Goal: Task Accomplishment & Management: Manage account settings

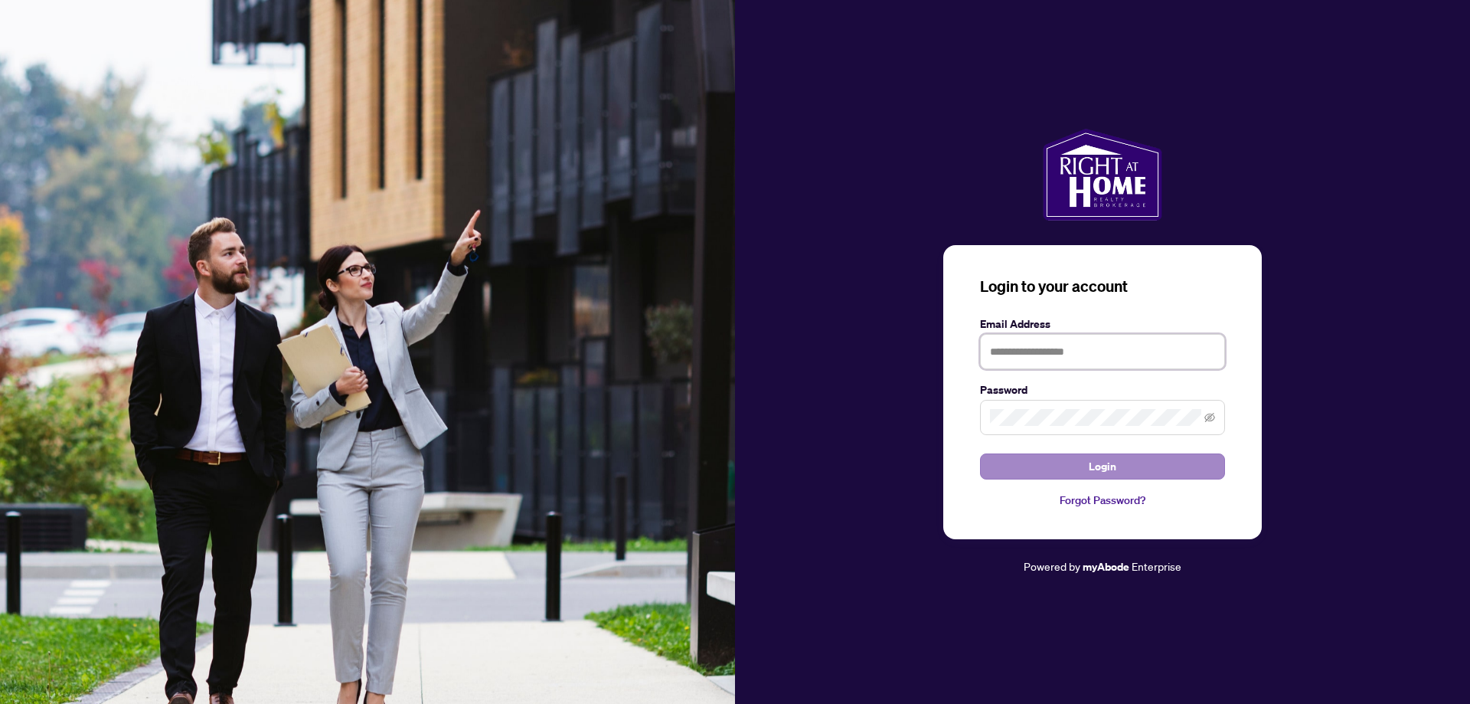
type input "**********"
click at [1016, 462] on button "Login" at bounding box center [1102, 466] width 245 height 26
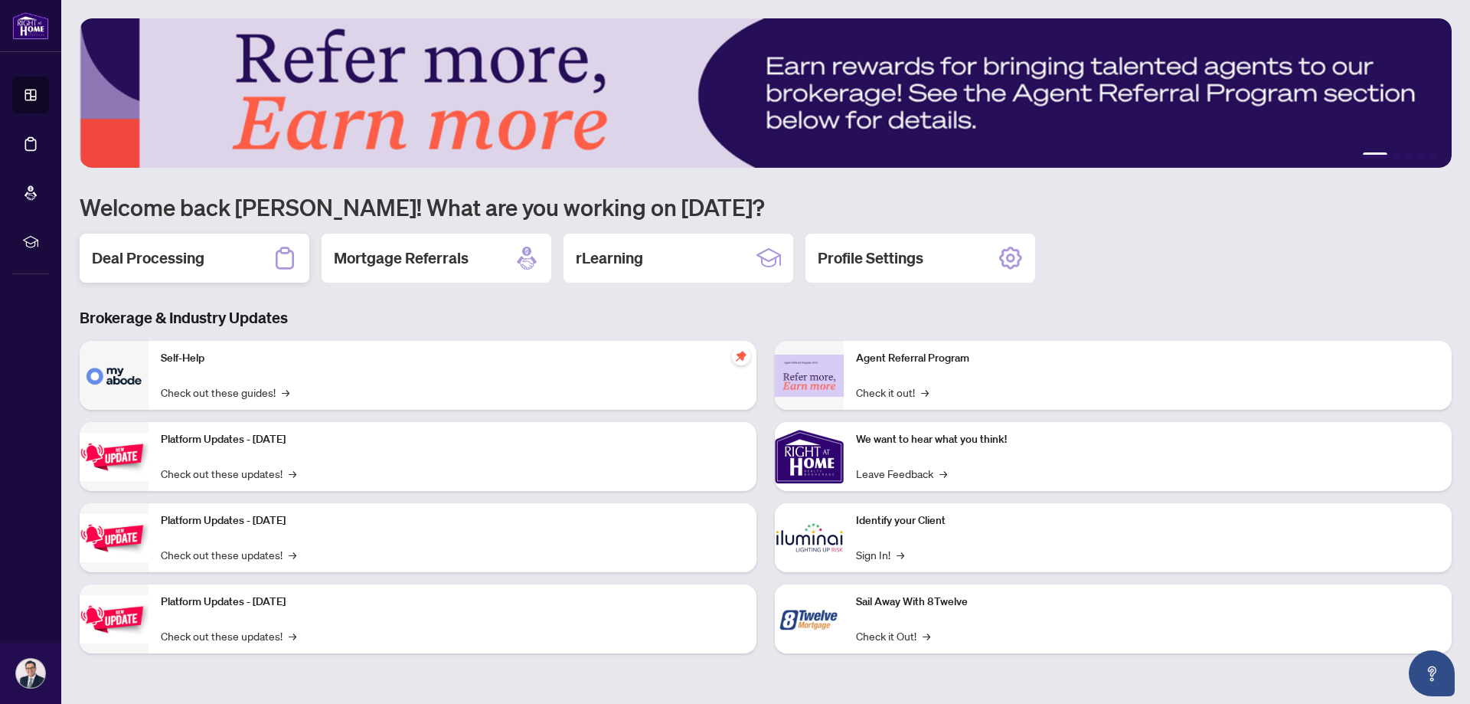
click at [133, 255] on h2 "Deal Processing" at bounding box center [148, 257] width 113 height 21
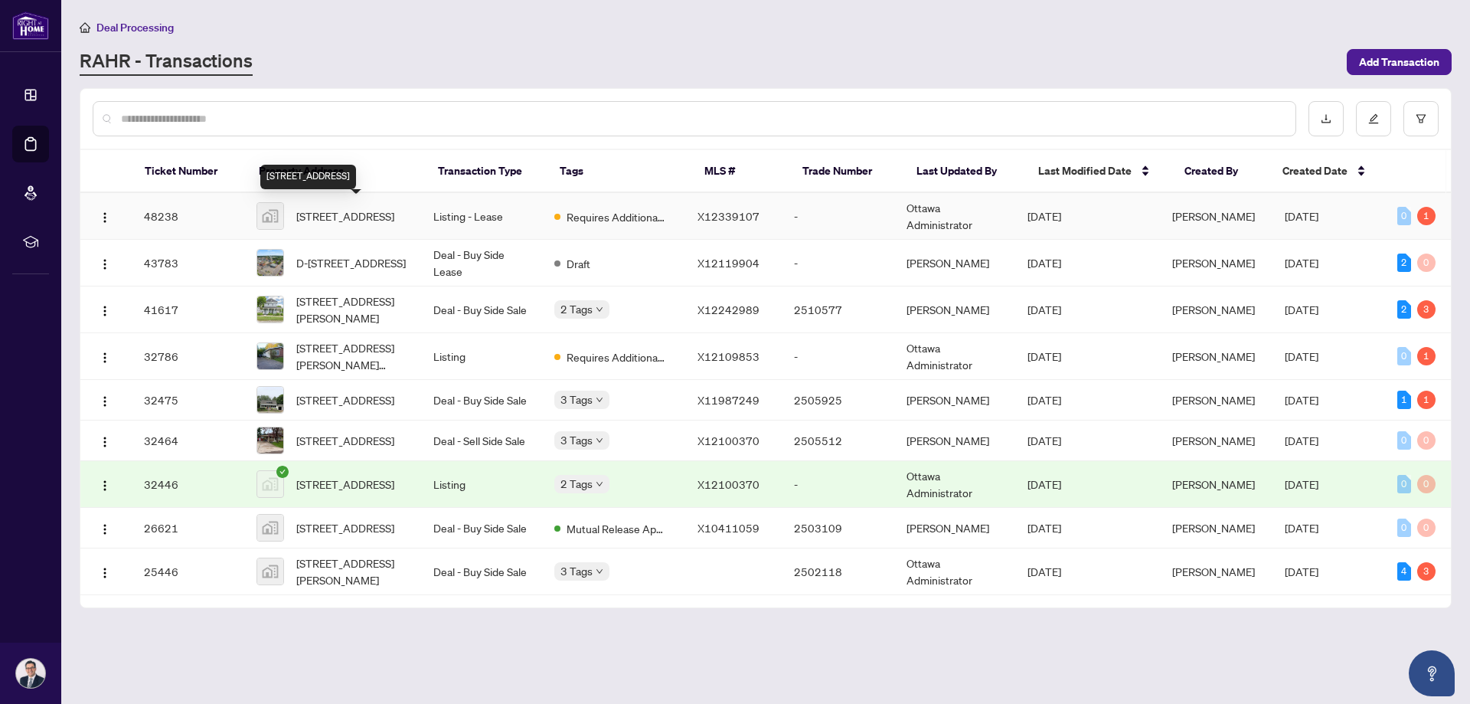
click at [352, 208] on span "[STREET_ADDRESS]" at bounding box center [345, 216] width 98 height 17
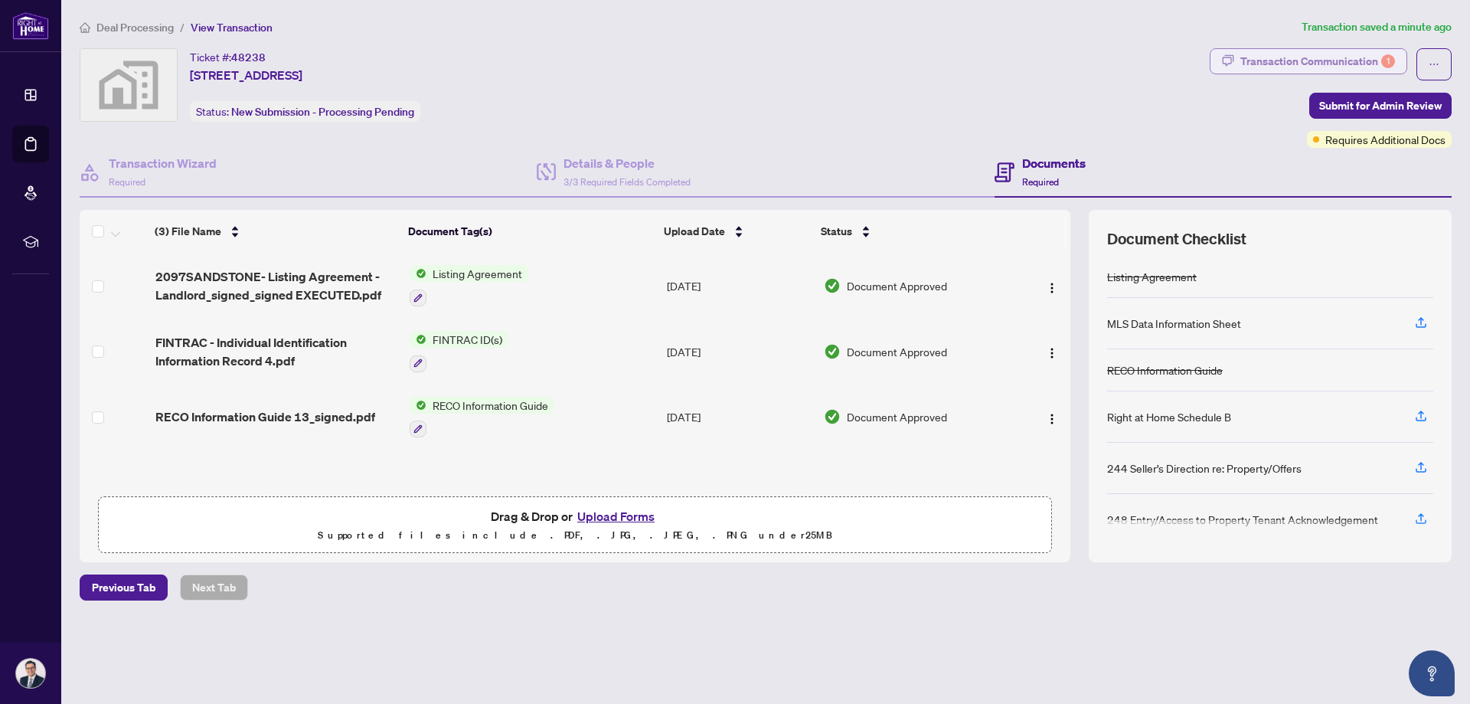
click at [1284, 59] on div "Transaction Communication 1" at bounding box center [1318, 61] width 155 height 25
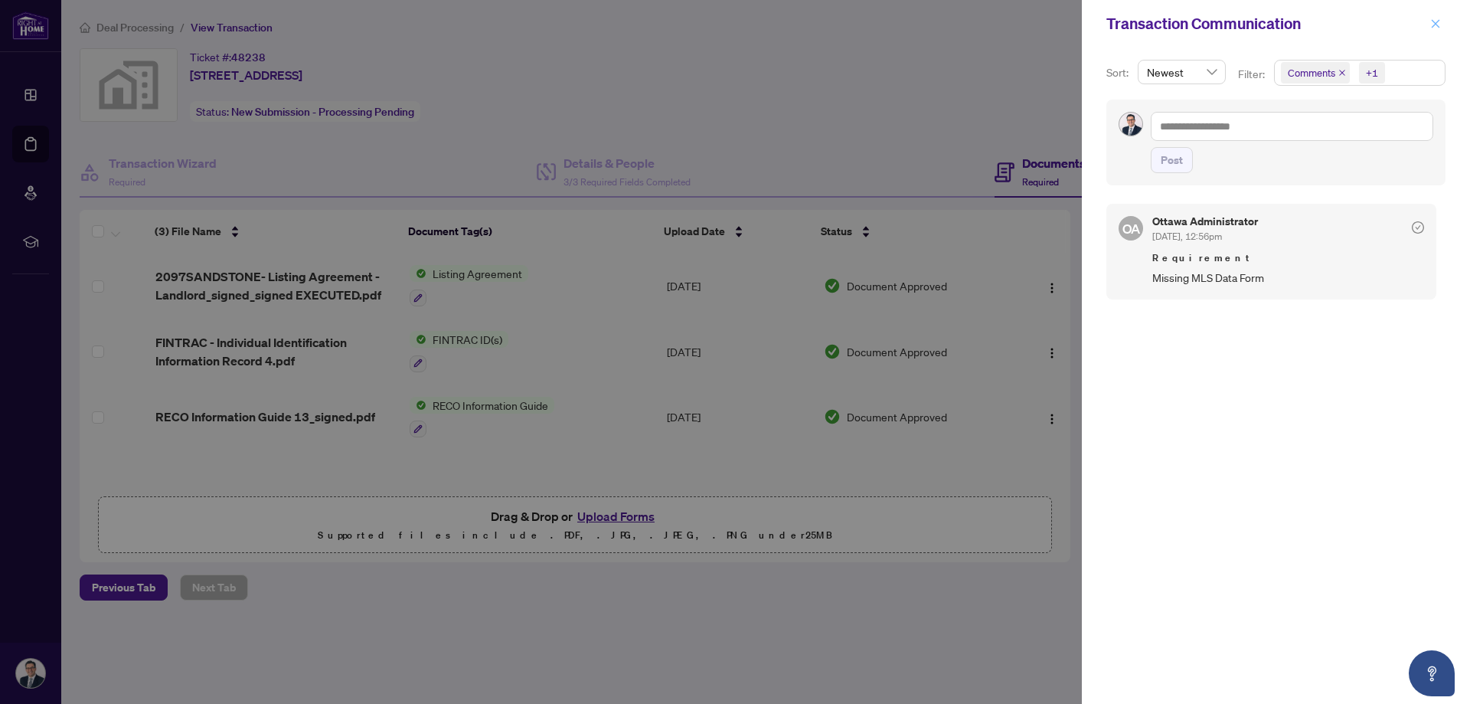
click at [1438, 23] on icon "close" at bounding box center [1436, 23] width 8 height 8
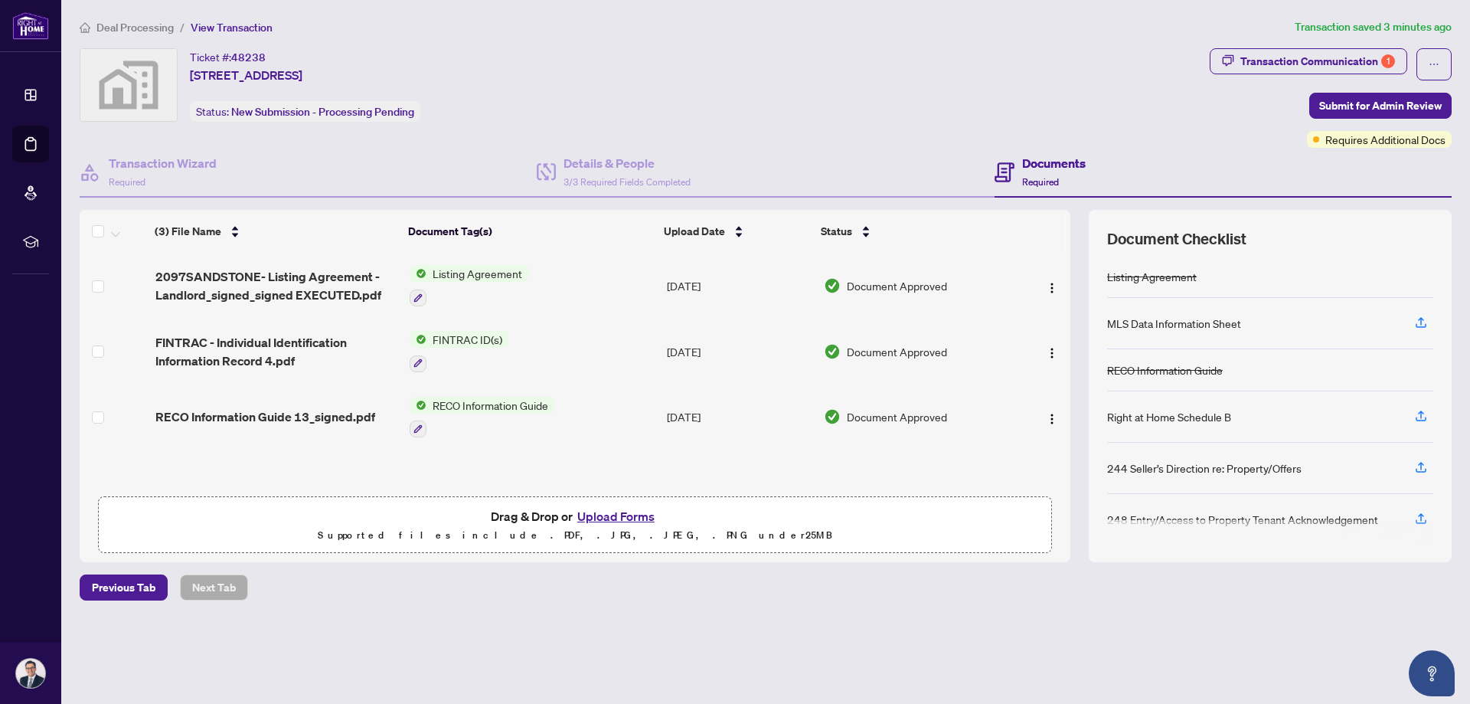
click at [623, 518] on button "Upload Forms" at bounding box center [616, 516] width 87 height 20
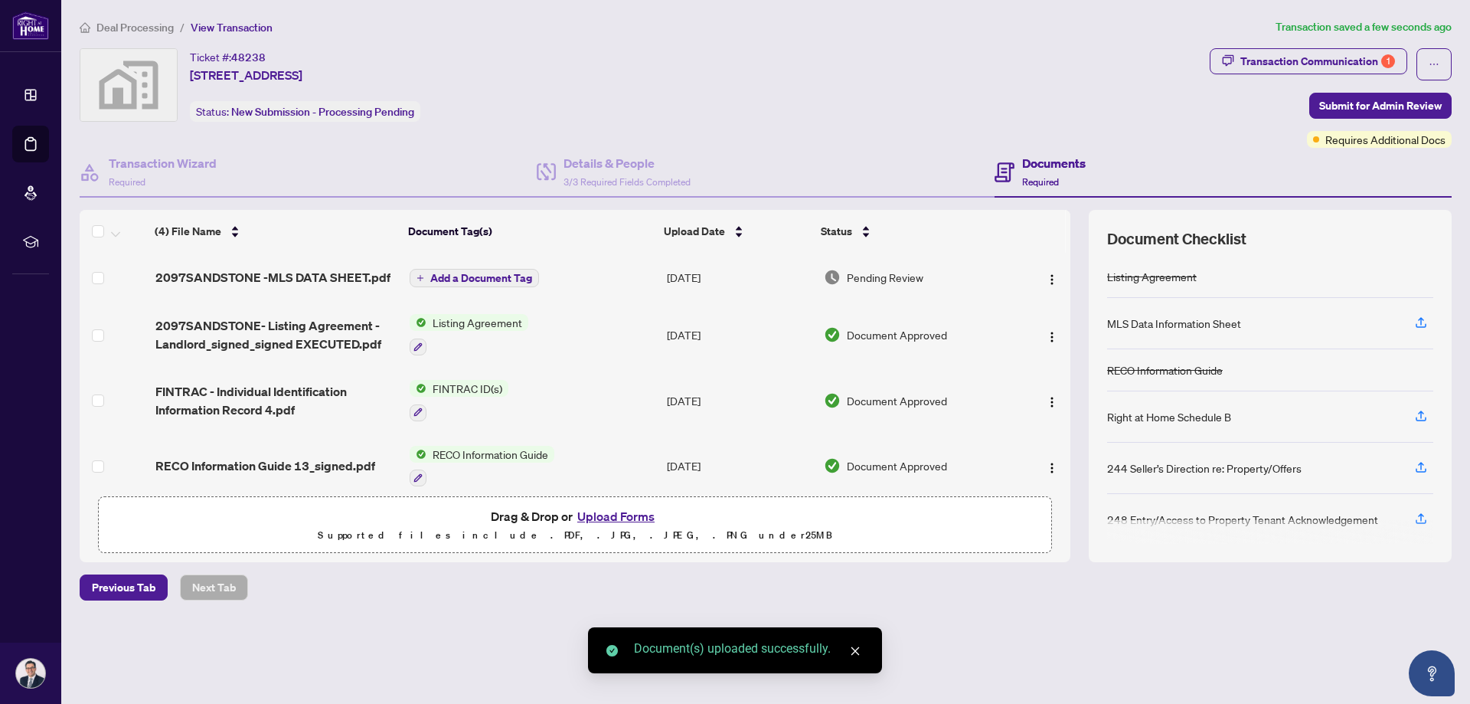
click at [463, 273] on span "Add a Document Tag" at bounding box center [481, 278] width 102 height 11
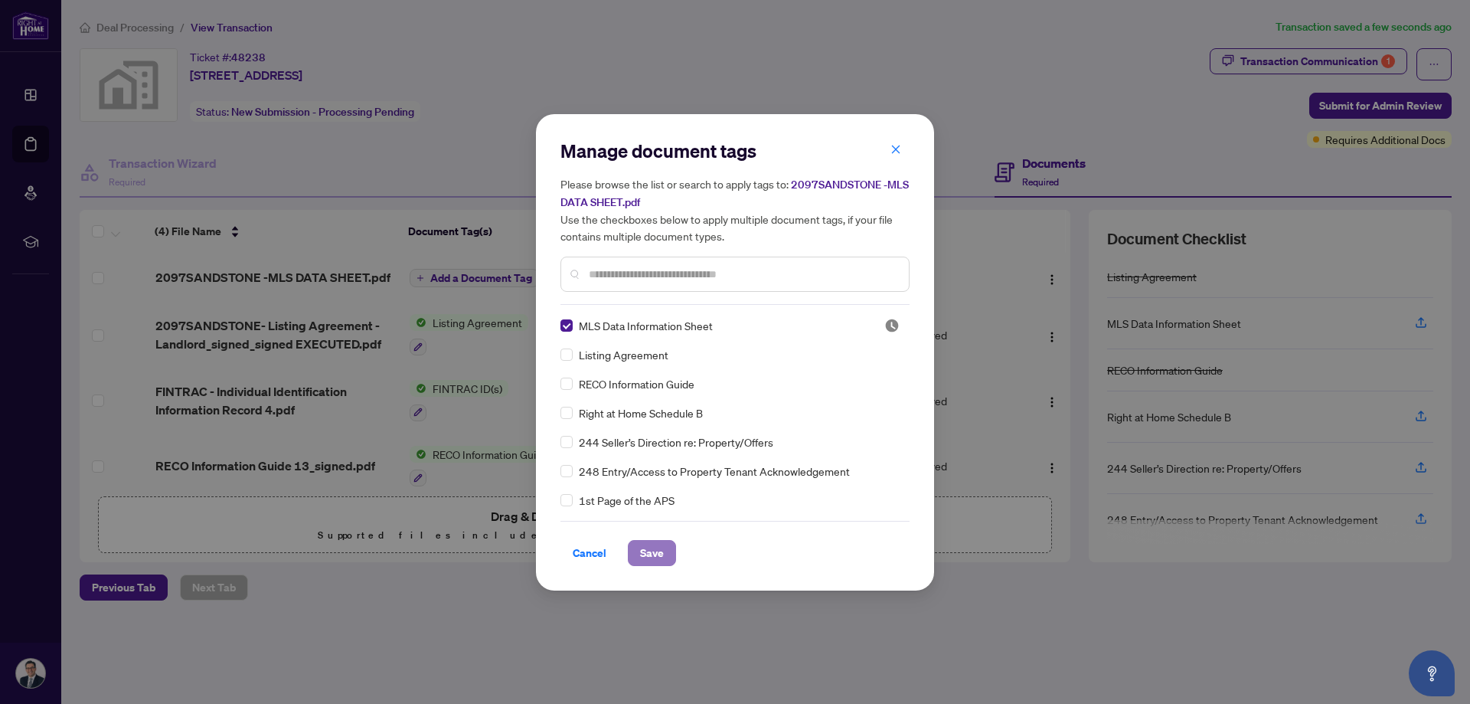
click at [657, 554] on span "Save" at bounding box center [652, 553] width 24 height 25
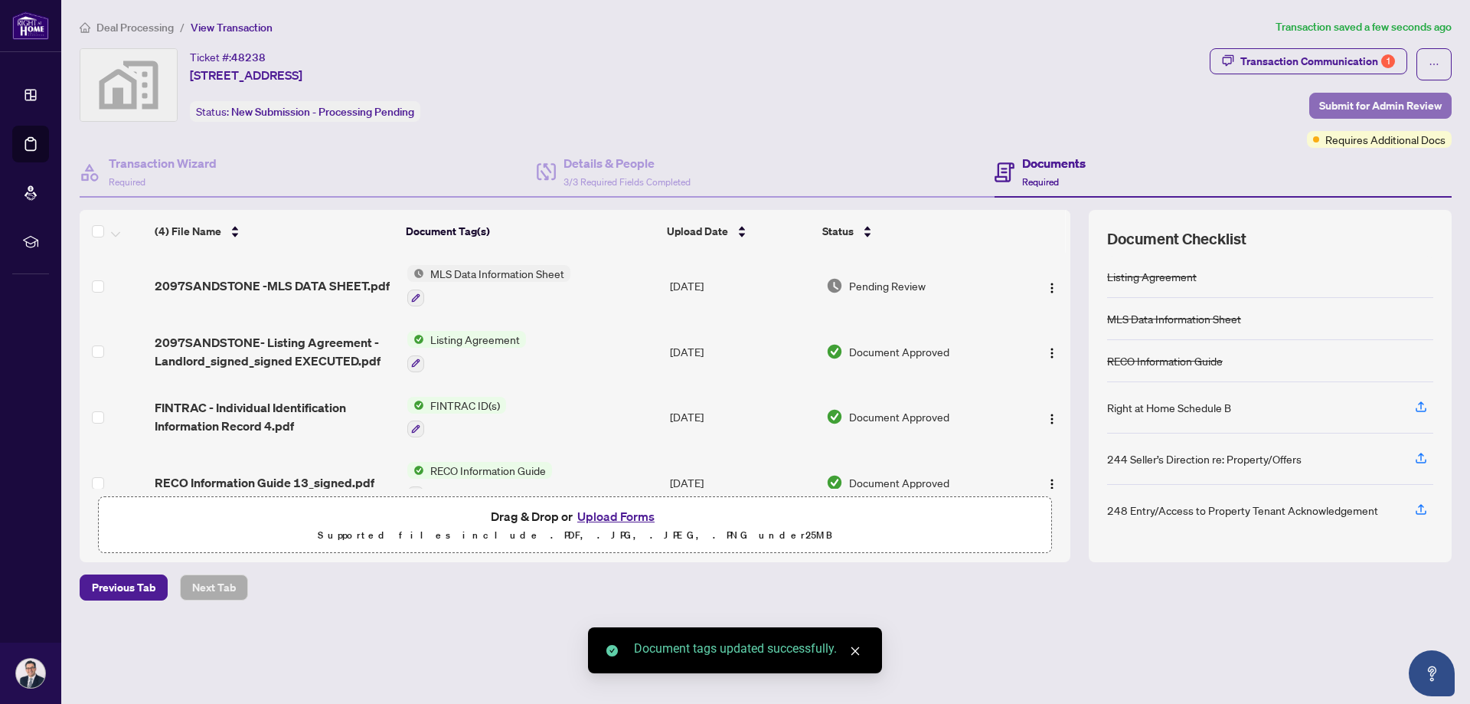
click at [1327, 100] on span "Submit for Admin Review" at bounding box center [1381, 105] width 123 height 25
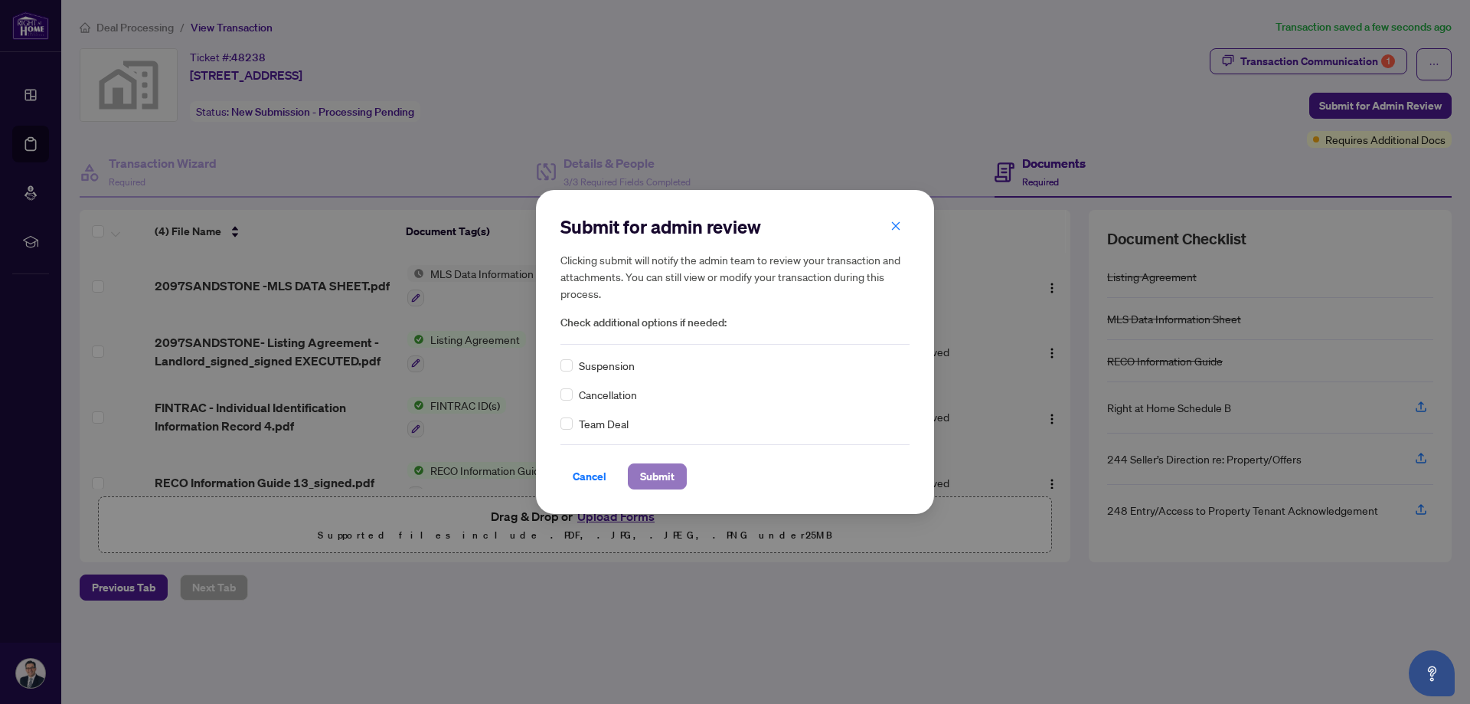
click at [659, 475] on span "Submit" at bounding box center [657, 476] width 34 height 25
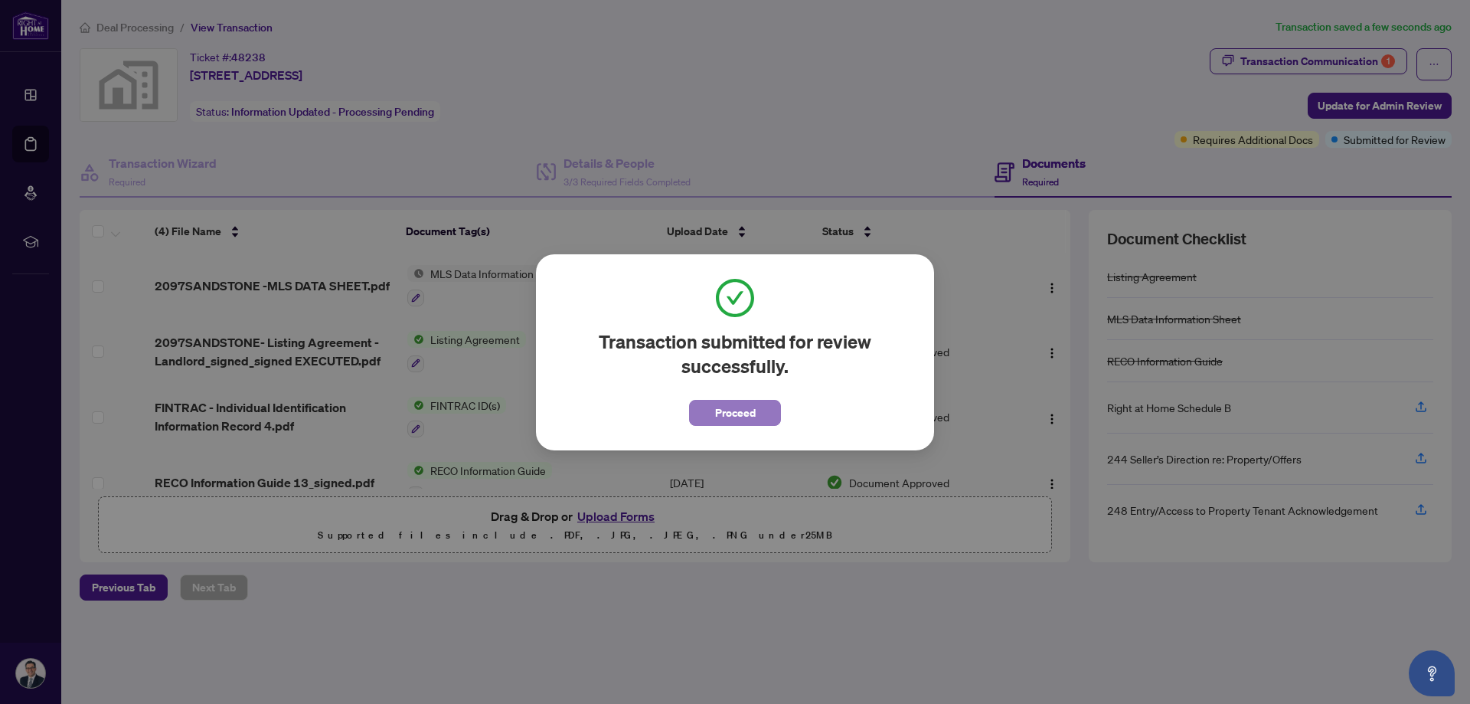
click at [734, 410] on span "Proceed" at bounding box center [735, 413] width 41 height 25
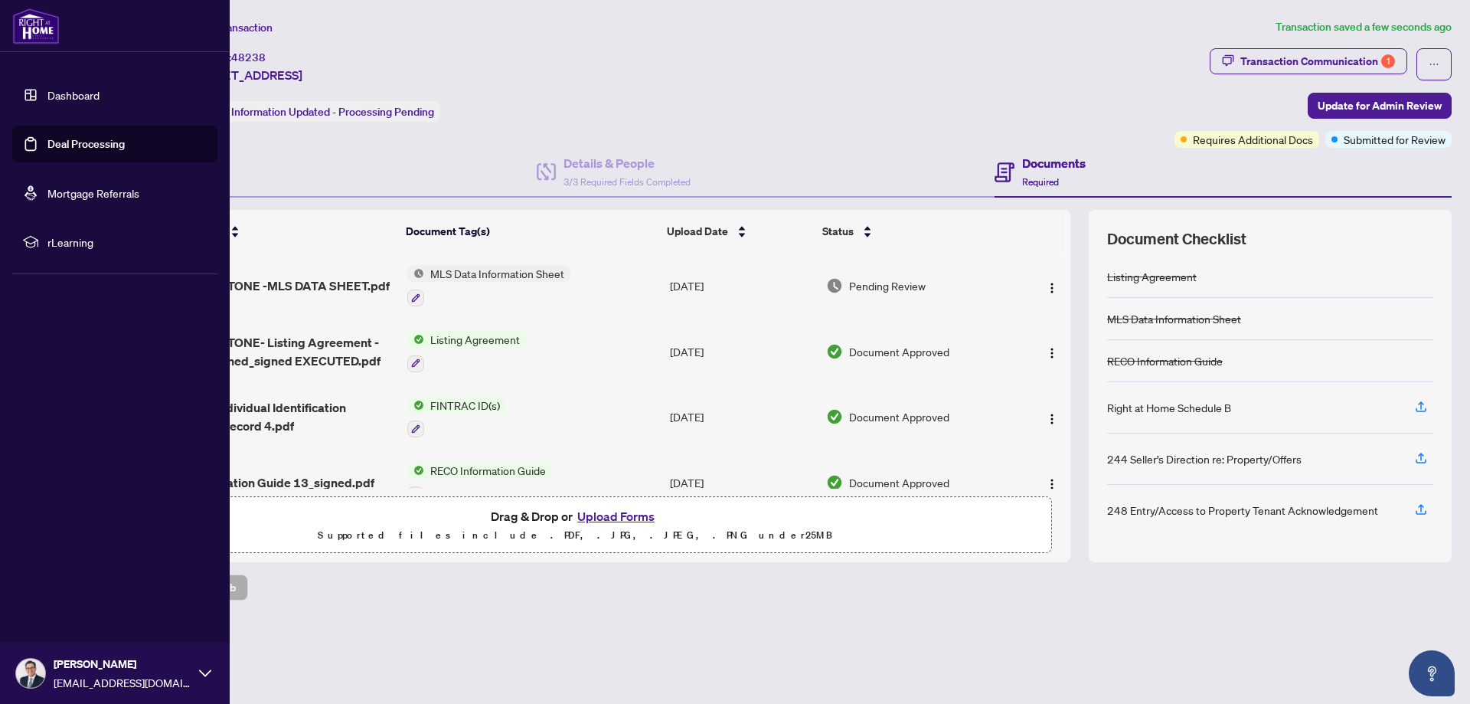
click at [67, 90] on link "Dashboard" at bounding box center [73, 95] width 52 height 14
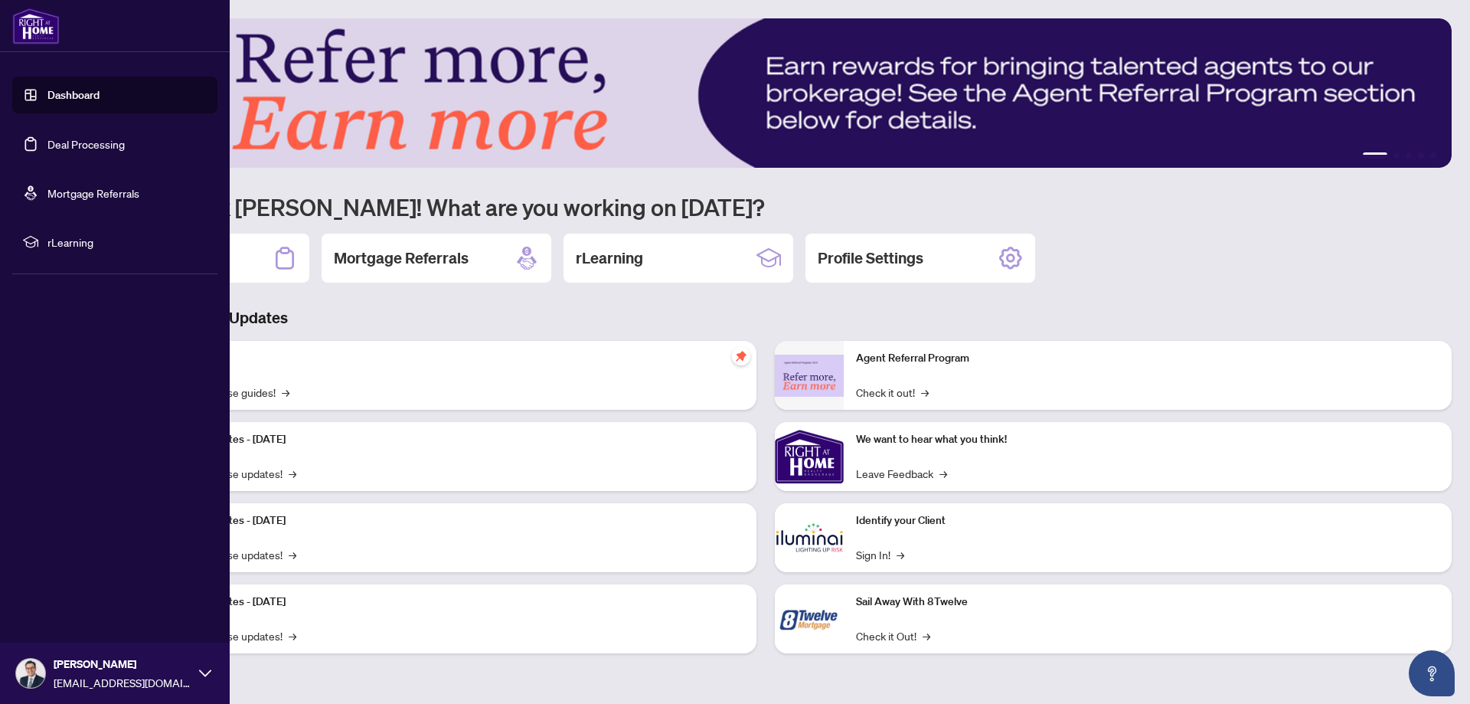
click at [70, 88] on link "Dashboard" at bounding box center [73, 95] width 52 height 14
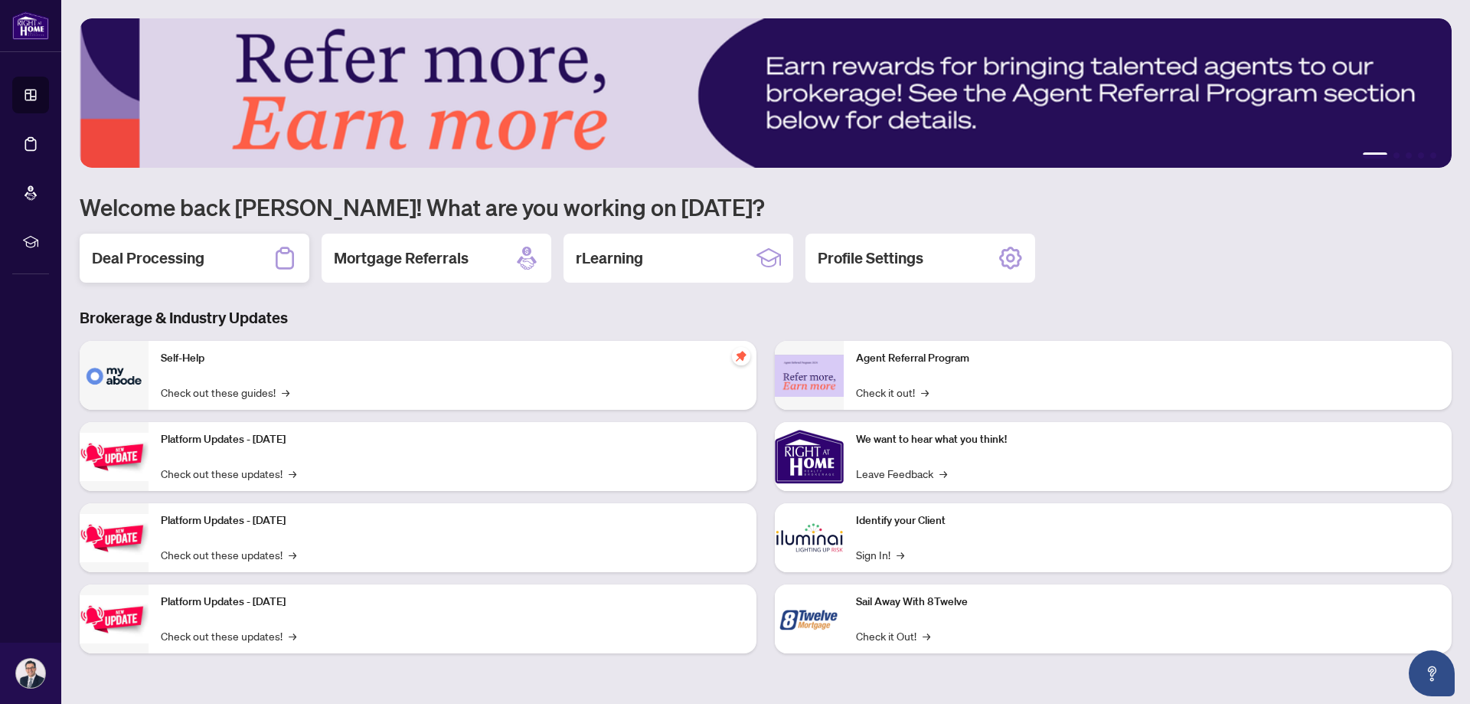
click at [176, 260] on h2 "Deal Processing" at bounding box center [148, 257] width 113 height 21
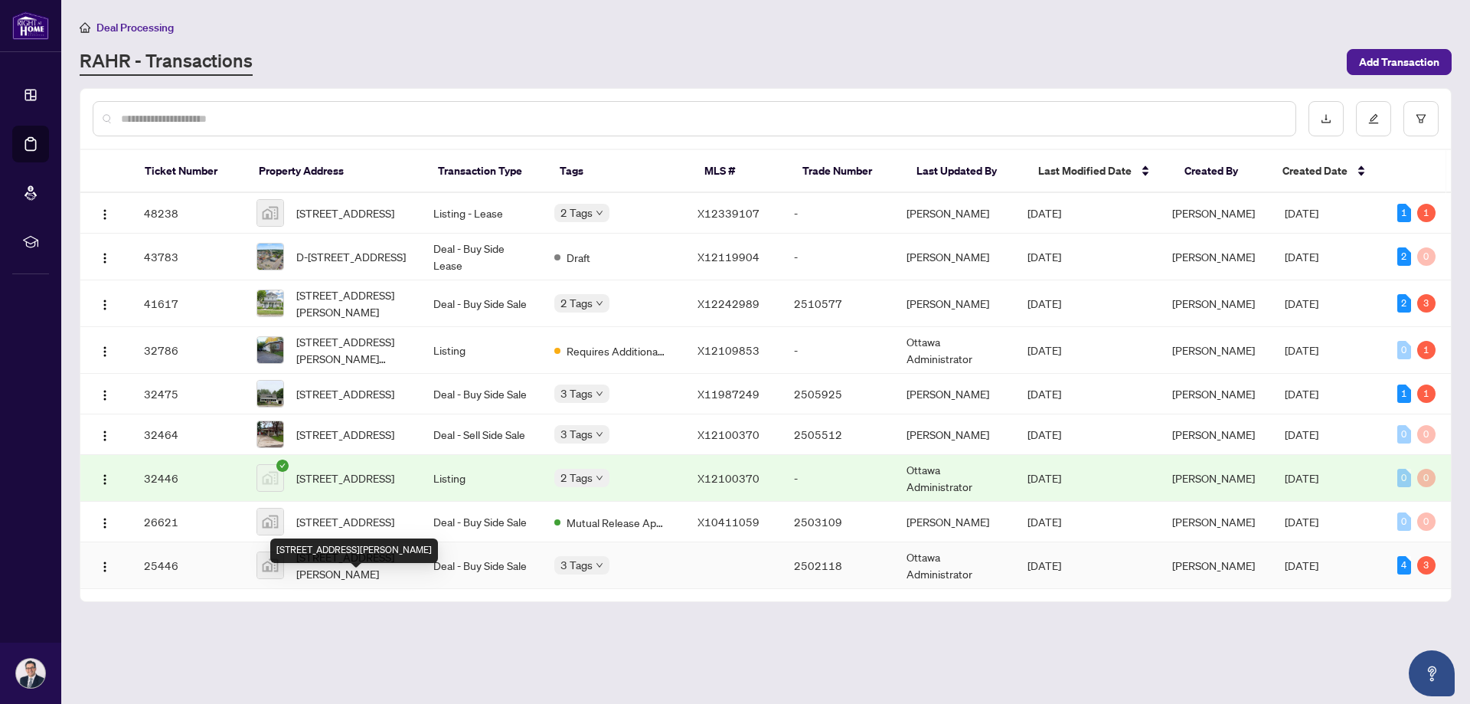
click at [336, 582] on span "[STREET_ADDRESS][PERSON_NAME]" at bounding box center [352, 565] width 113 height 34
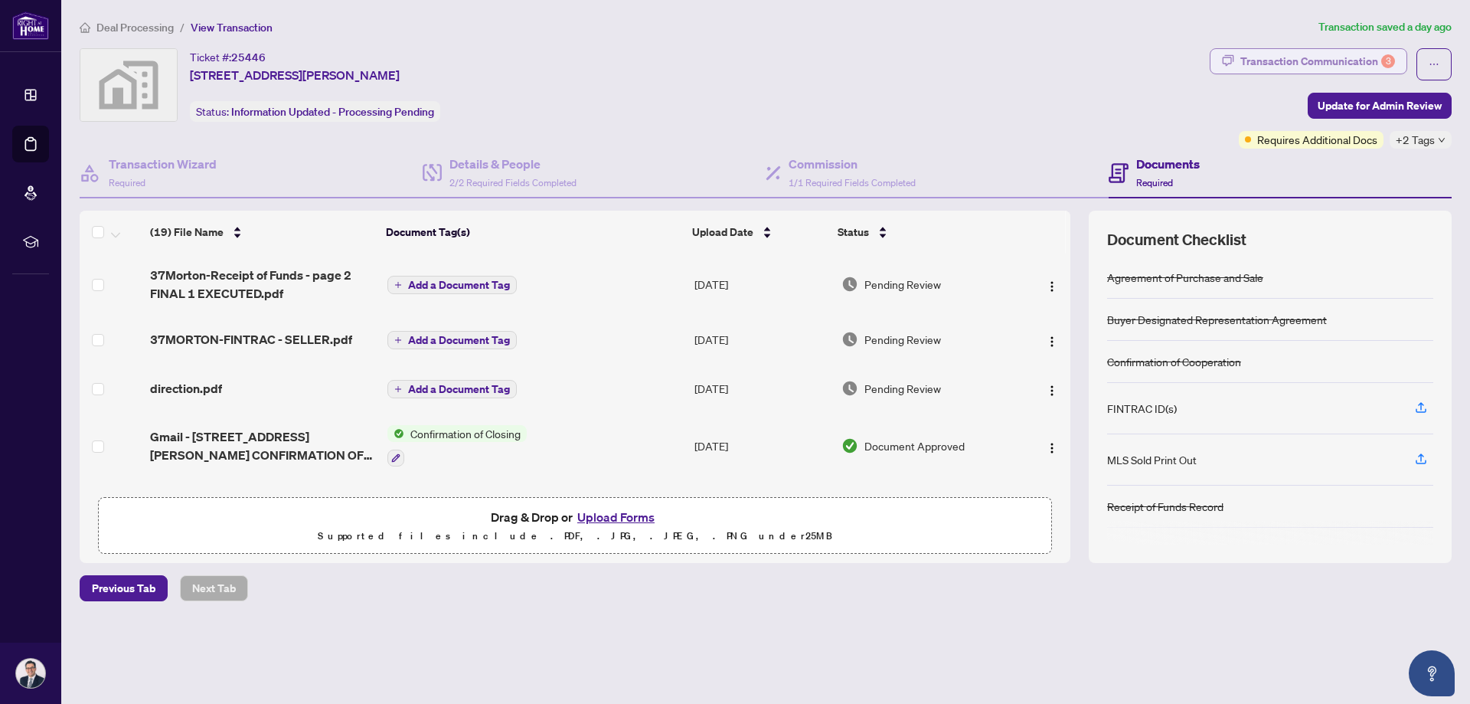
click at [1317, 63] on div "Transaction Communication 3" at bounding box center [1318, 61] width 155 height 25
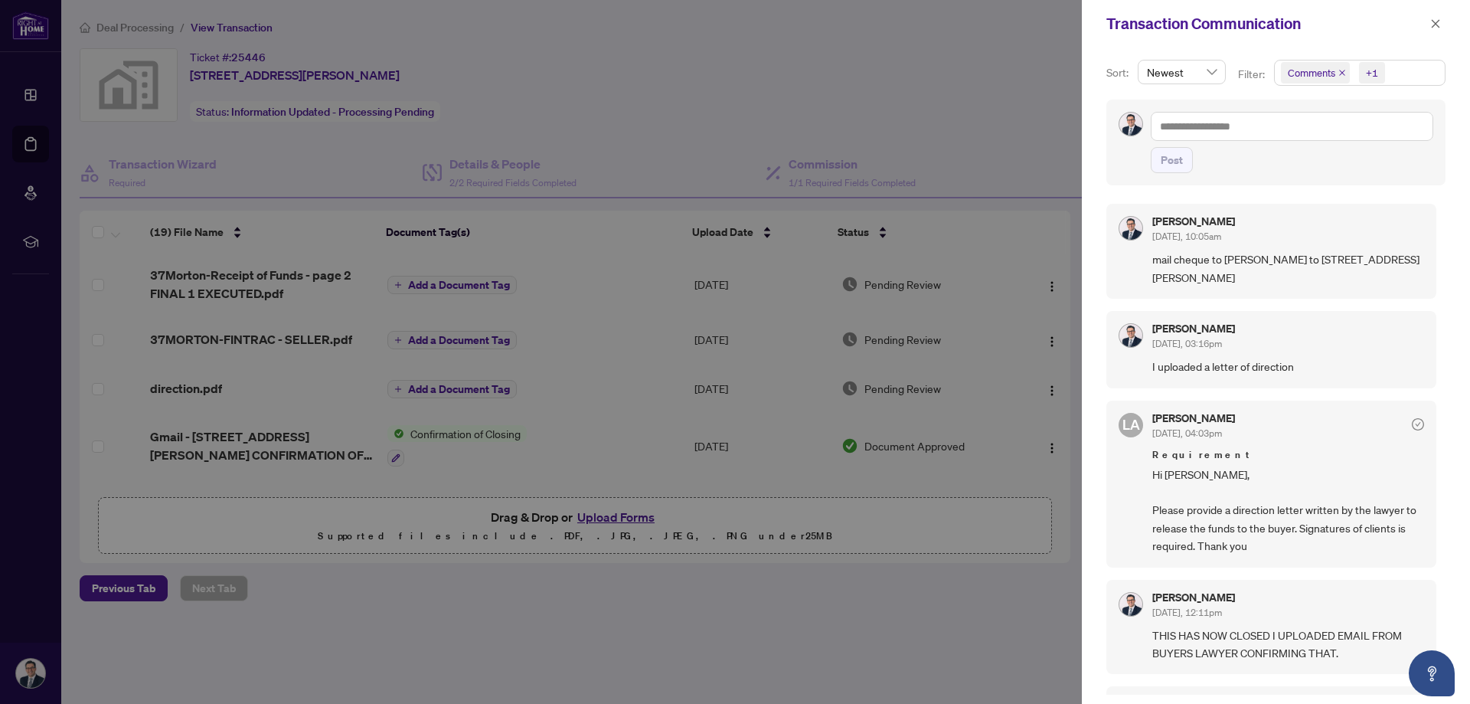
click at [1435, 24] on icon "close" at bounding box center [1436, 23] width 8 height 8
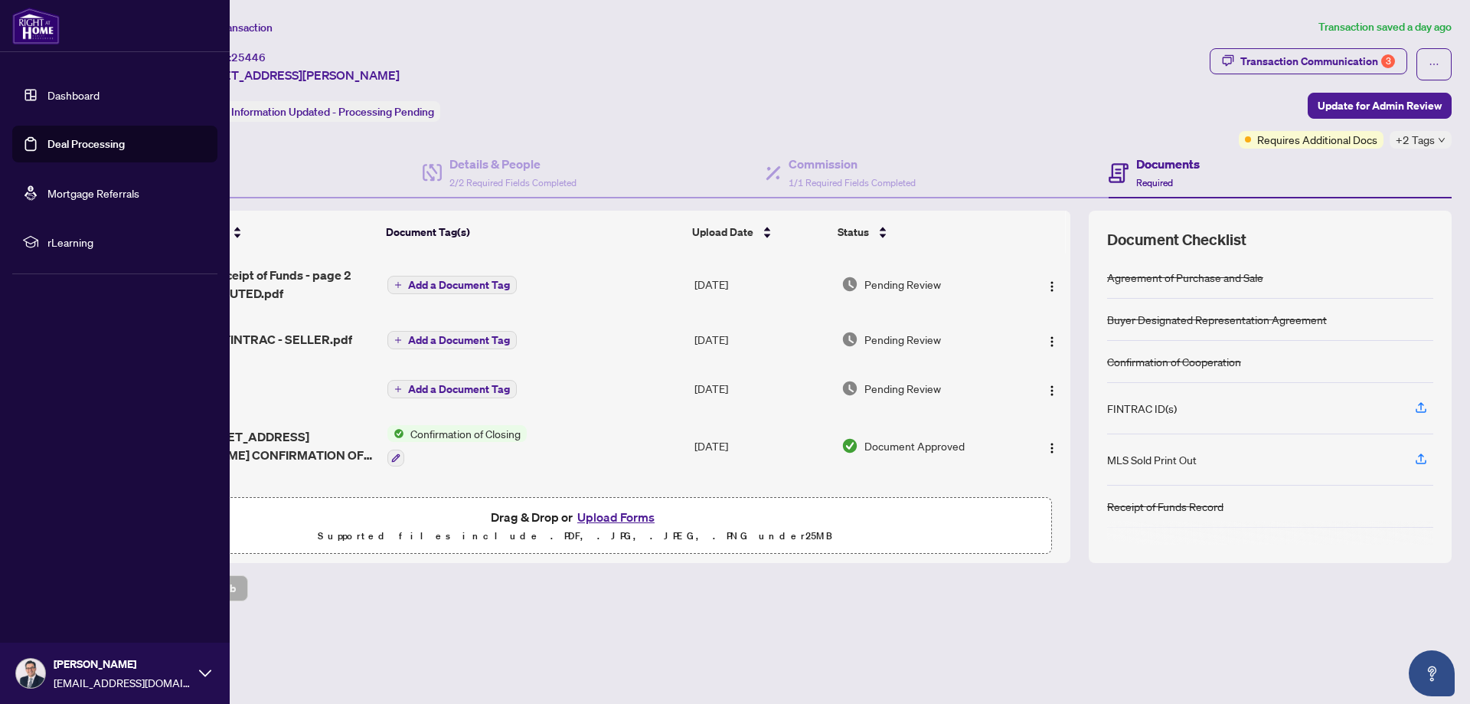
click at [62, 91] on link "Dashboard" at bounding box center [73, 95] width 52 height 14
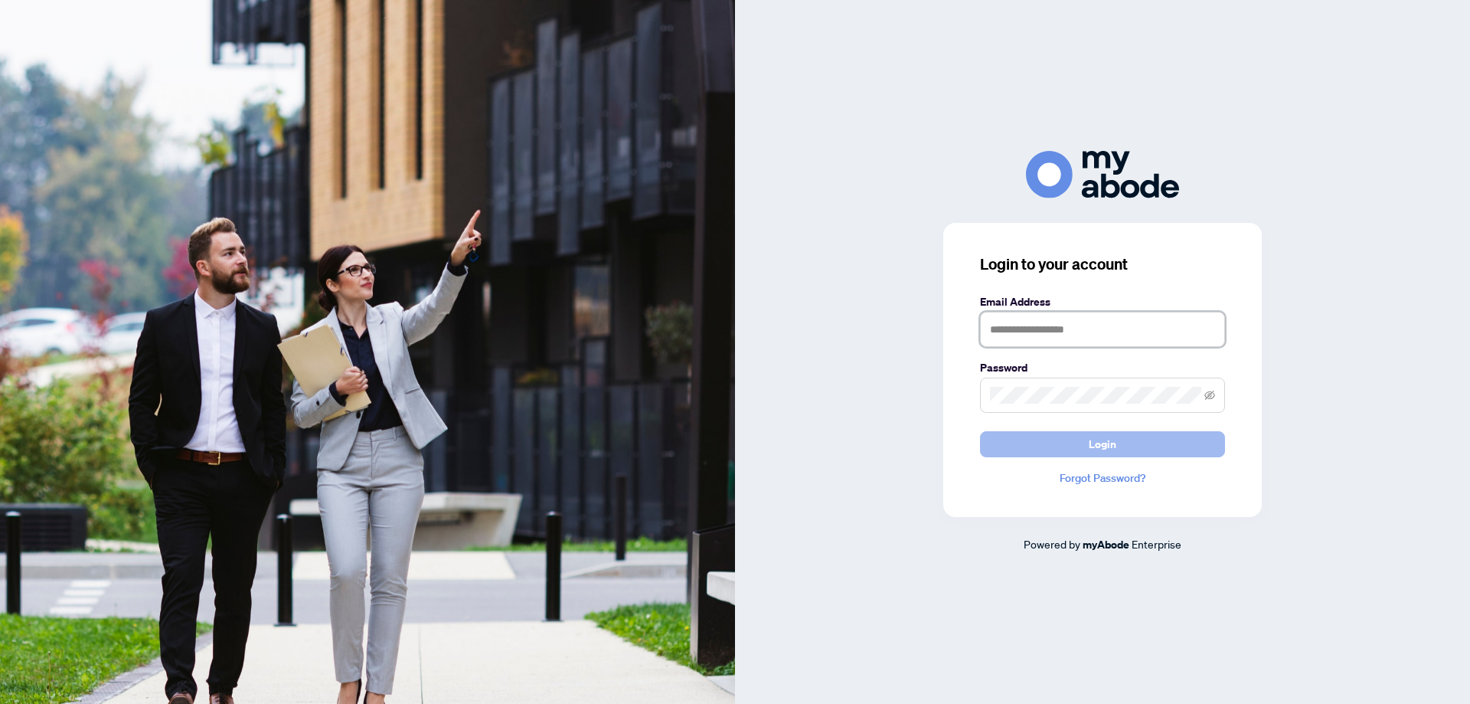
type input "**********"
click at [1009, 434] on button "Login" at bounding box center [1102, 444] width 245 height 26
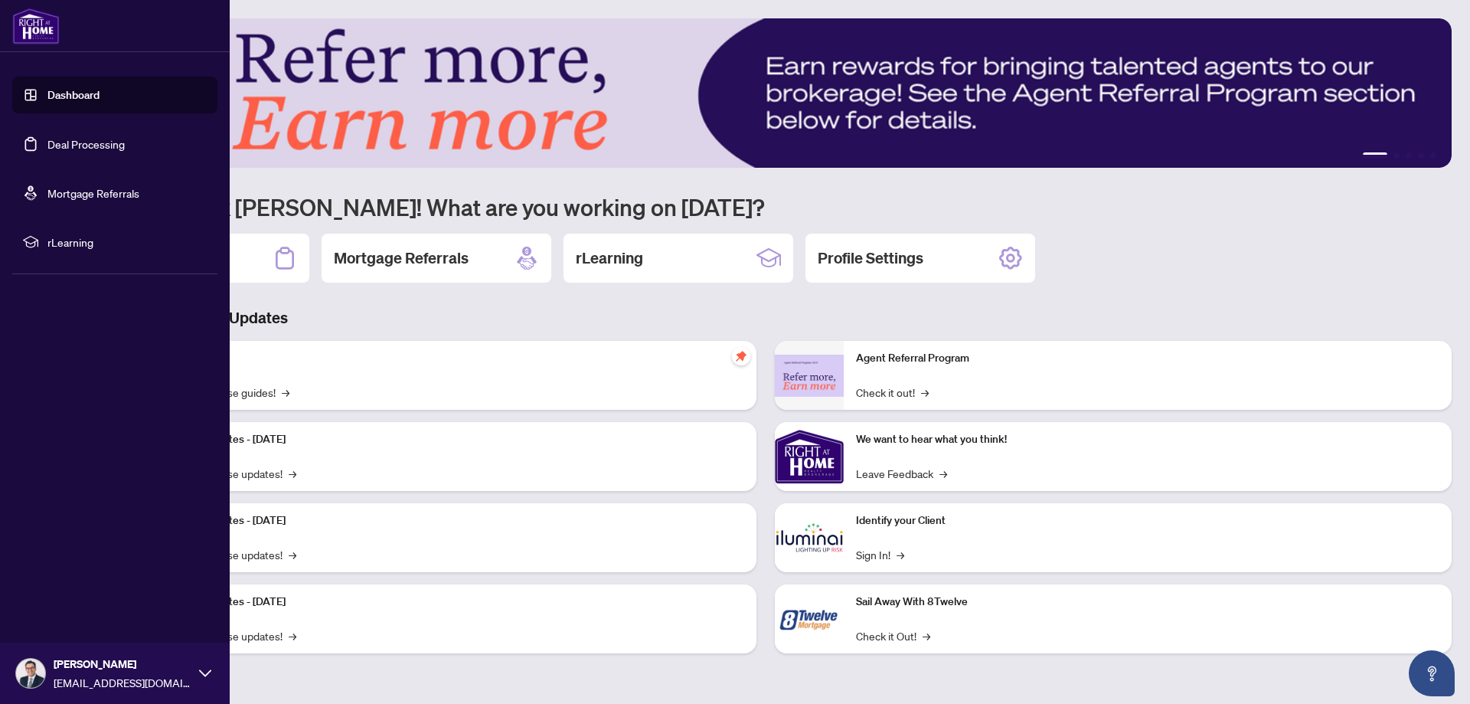
click at [67, 95] on link "Dashboard" at bounding box center [73, 95] width 52 height 14
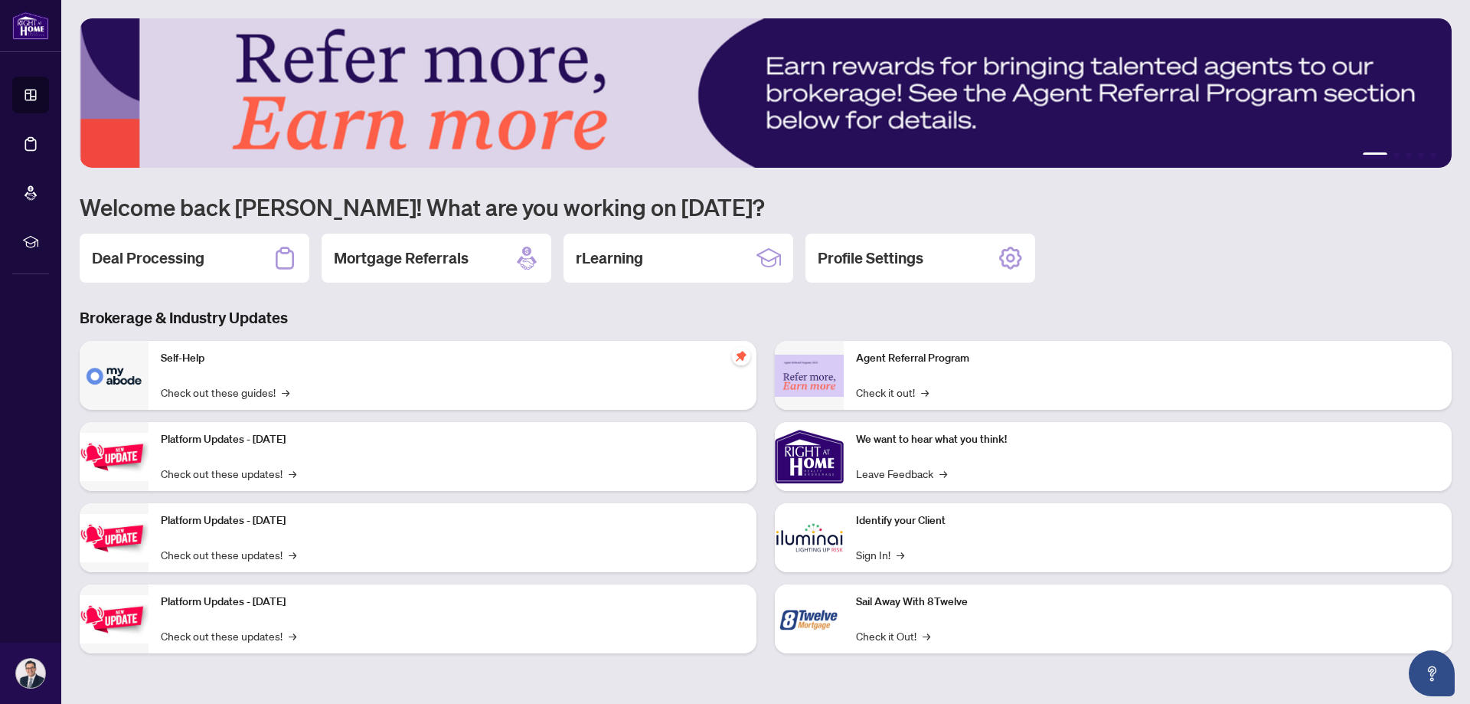
click at [240, 260] on div "Deal Processing" at bounding box center [195, 258] width 230 height 49
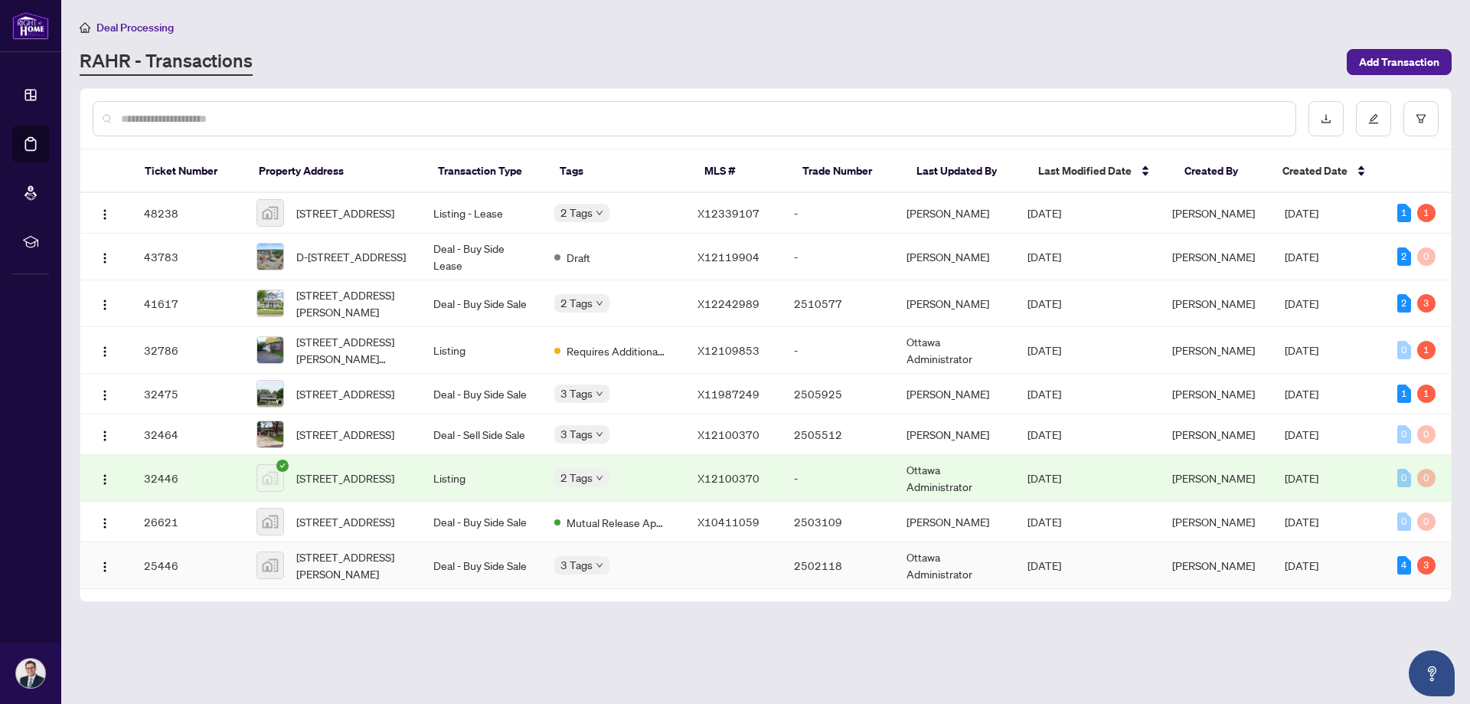
click at [542, 589] on td "Deal - Buy Side Sale" at bounding box center [481, 565] width 121 height 47
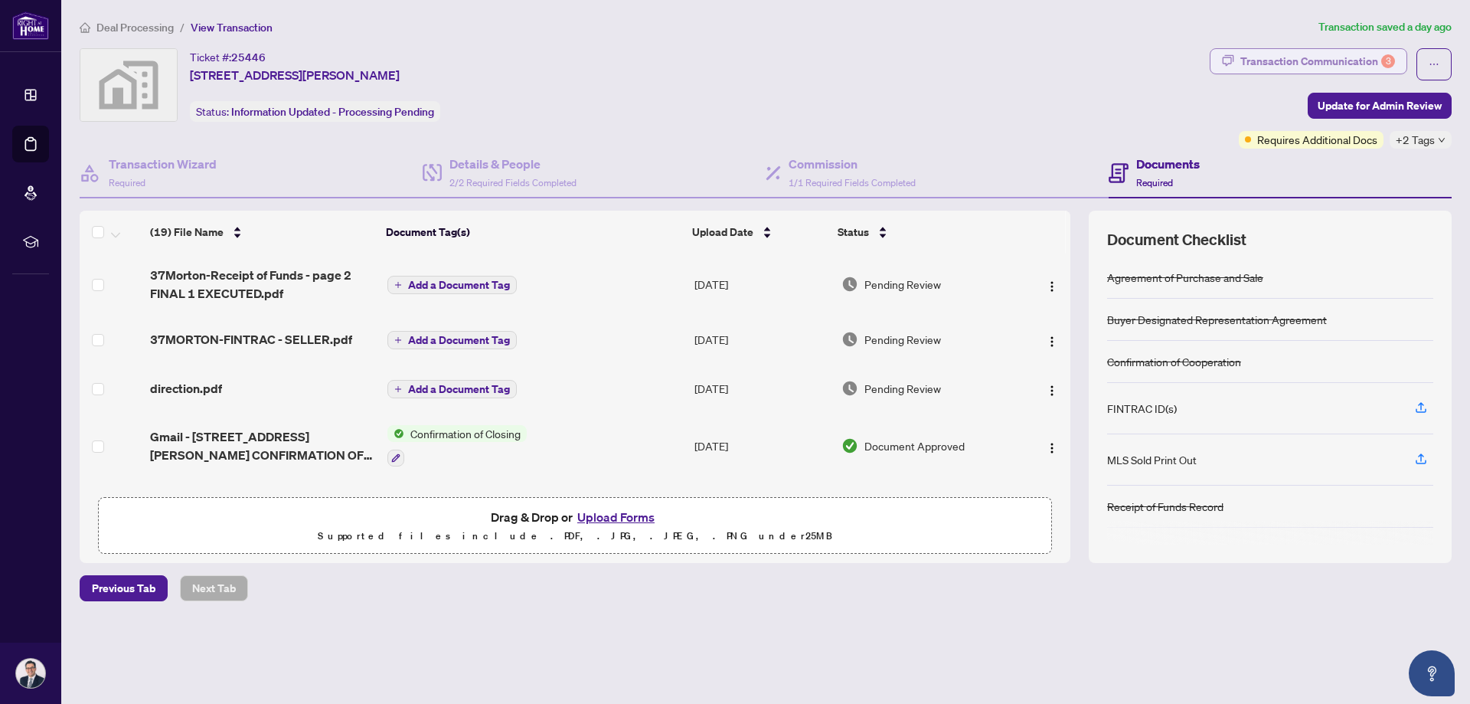
click at [1347, 54] on div "Transaction Communication 3" at bounding box center [1318, 61] width 155 height 25
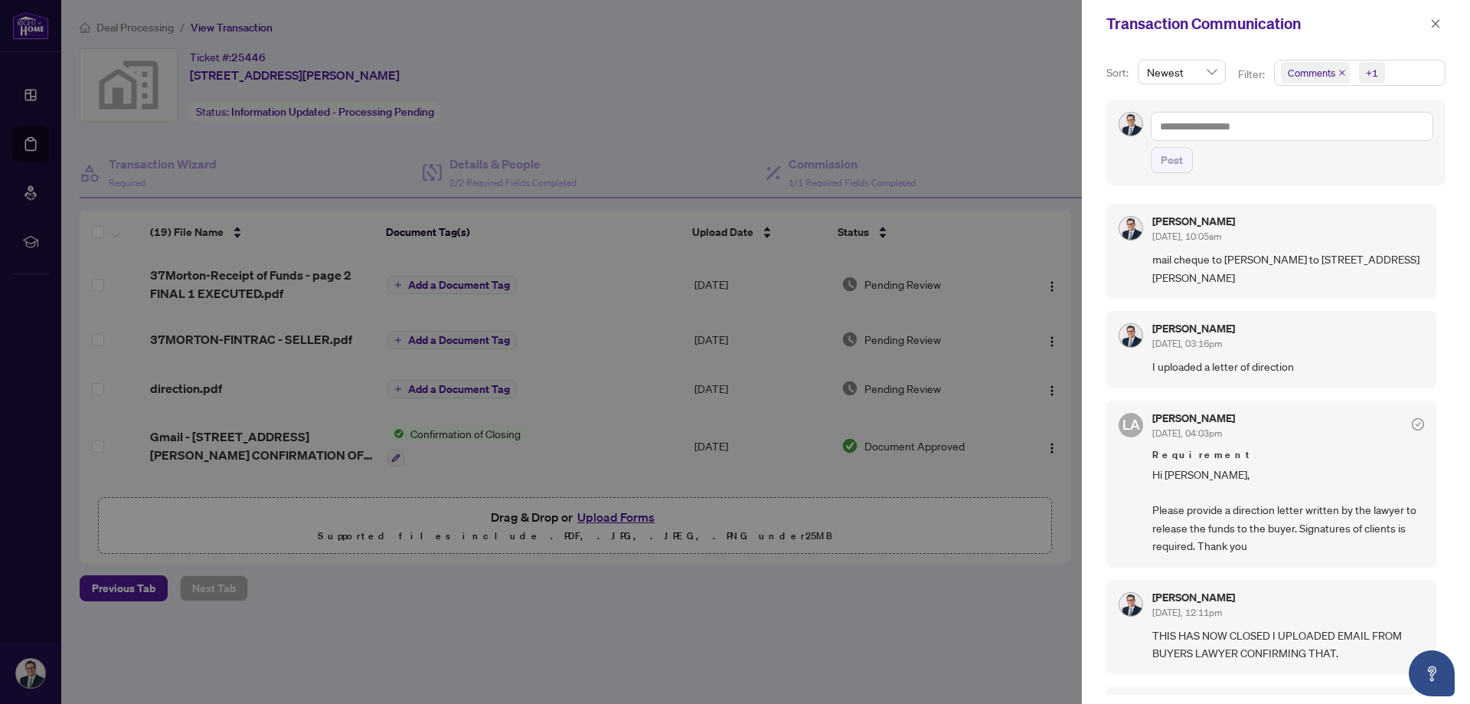
drag, startPoint x: 1439, startPoint y: 22, endPoint x: 1431, endPoint y: 24, distance: 8.6
click at [1438, 22] on icon "close" at bounding box center [1436, 23] width 11 height 11
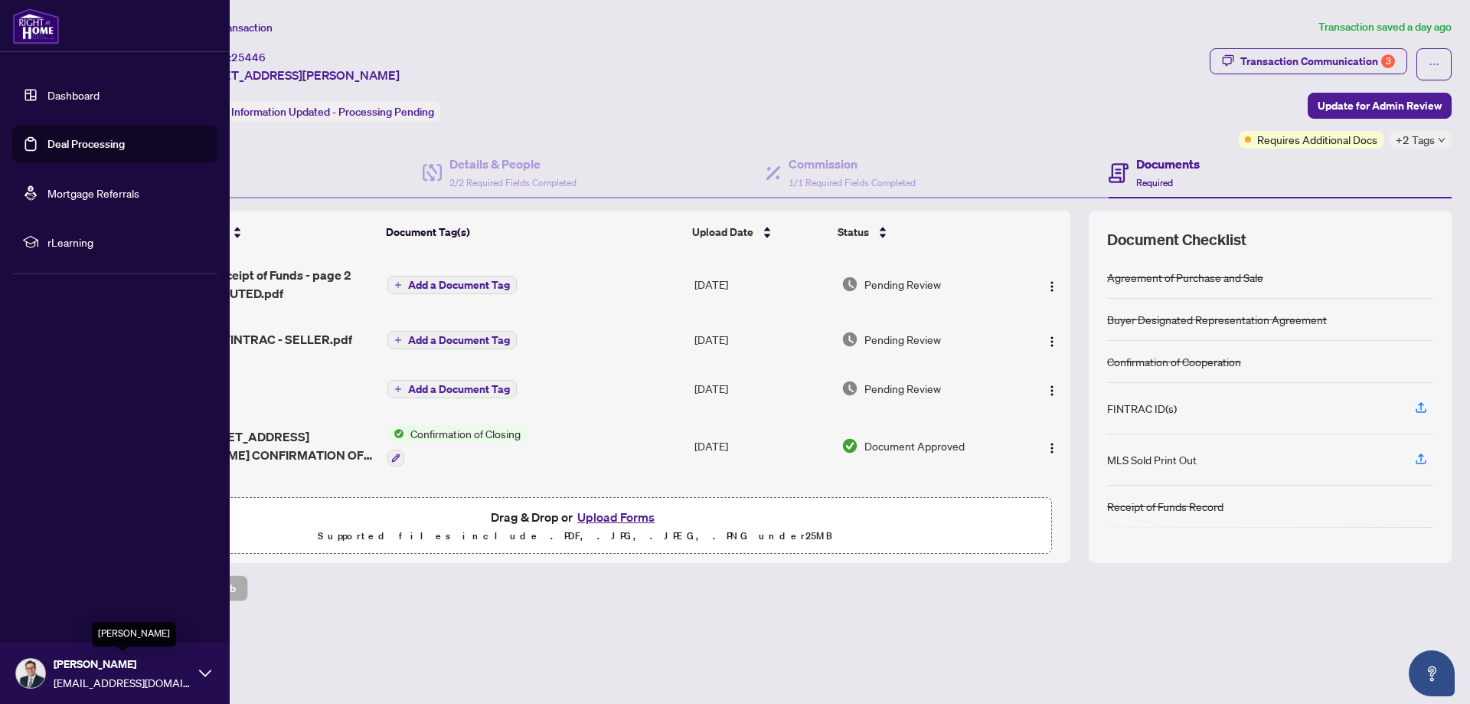
click at [99, 669] on span "[PERSON_NAME]" at bounding box center [123, 664] width 138 height 17
click at [61, 578] on span "Logout" at bounding box center [61, 582] width 34 height 25
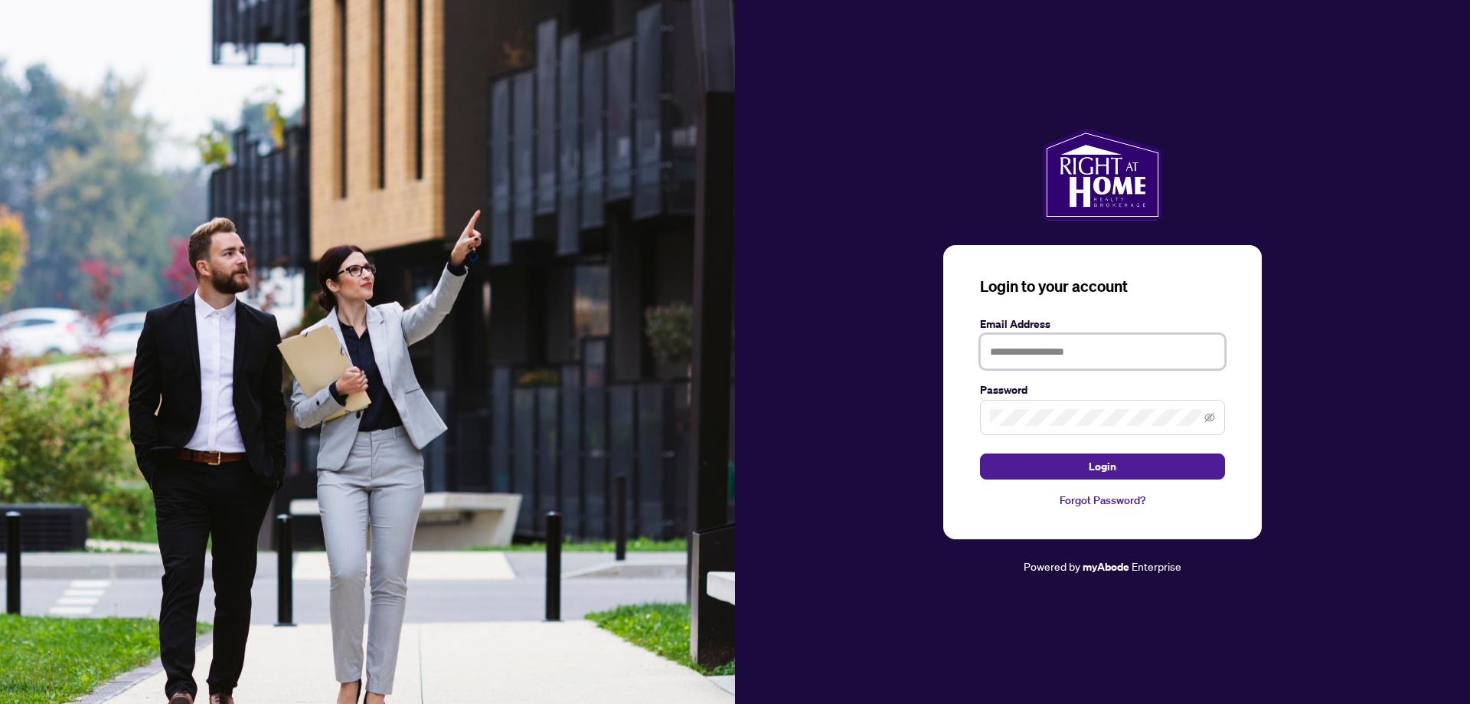
type input "**********"
